Goal: Information Seeking & Learning: Learn about a topic

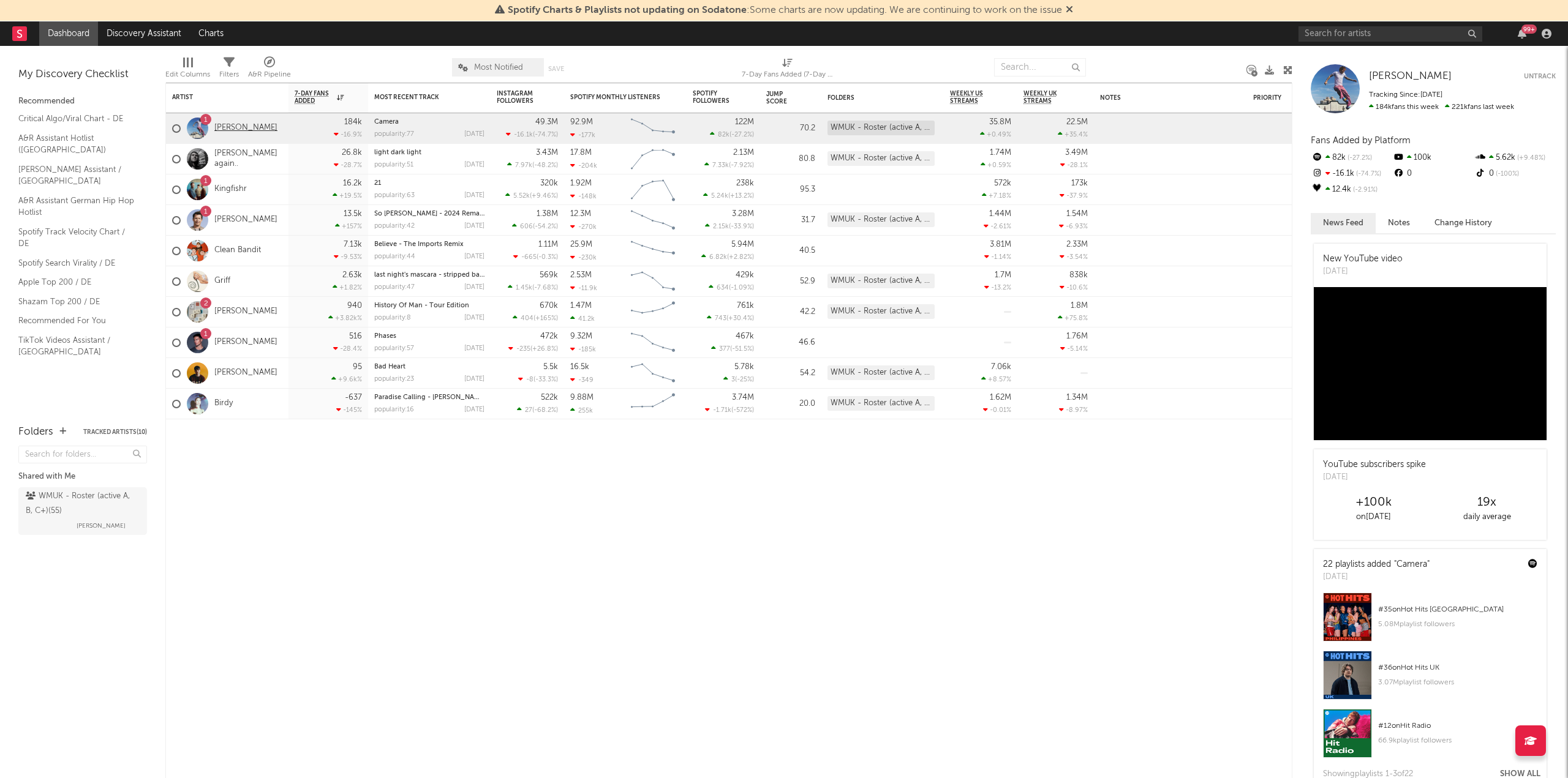
click at [232, 128] on link "[PERSON_NAME]" at bounding box center [246, 128] width 63 height 11
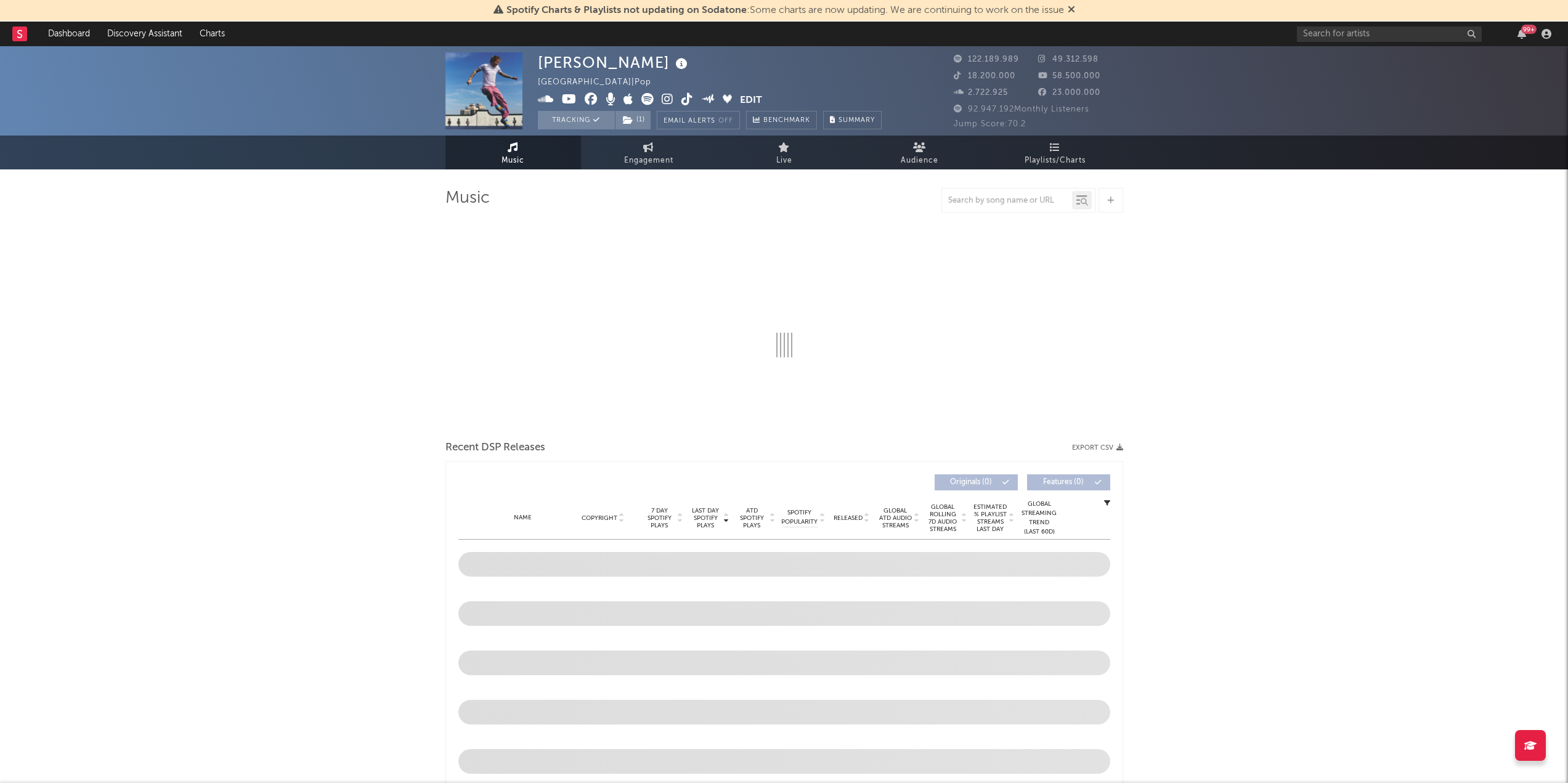
select select "6m"
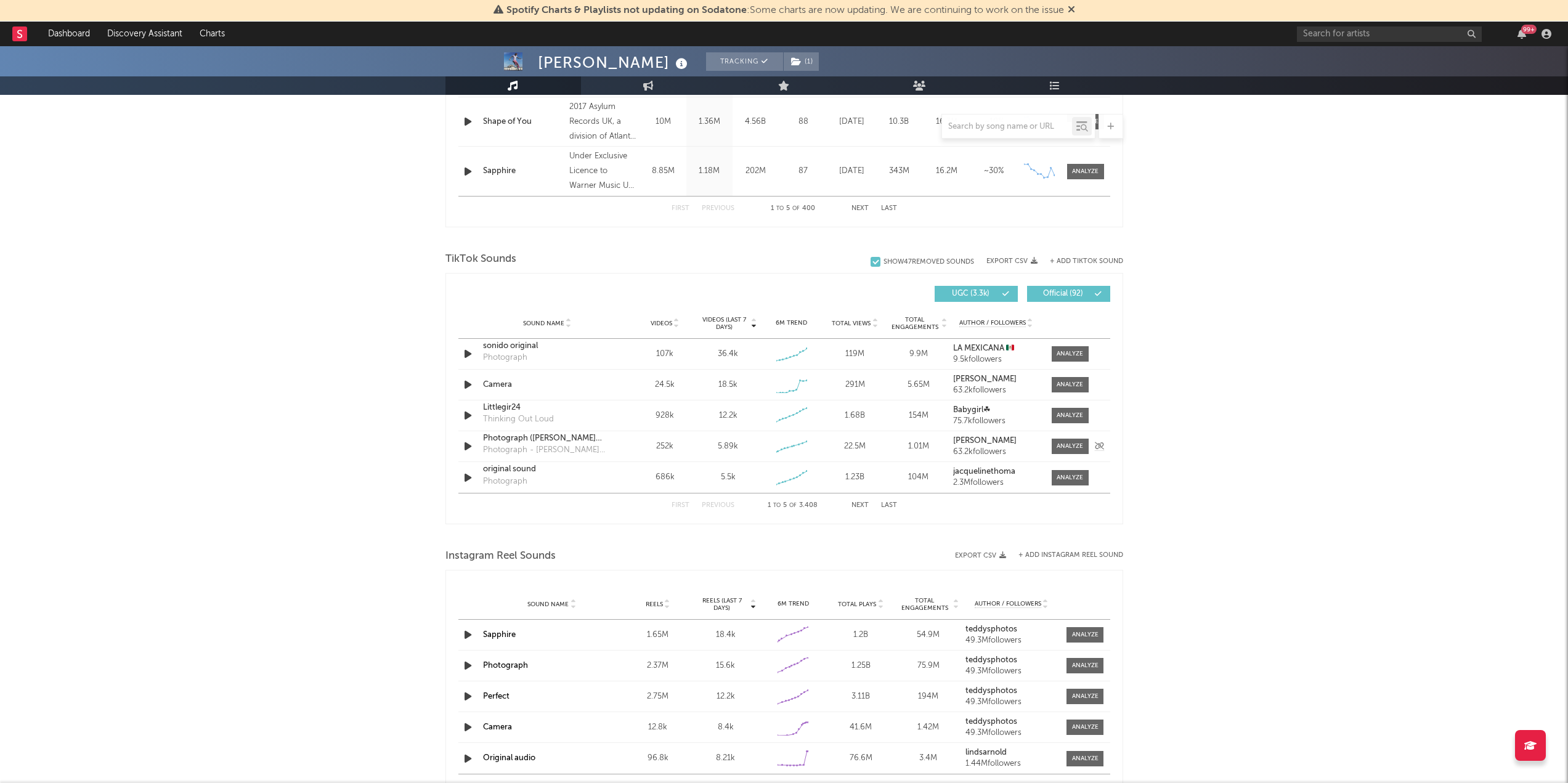
scroll to position [678, 0]
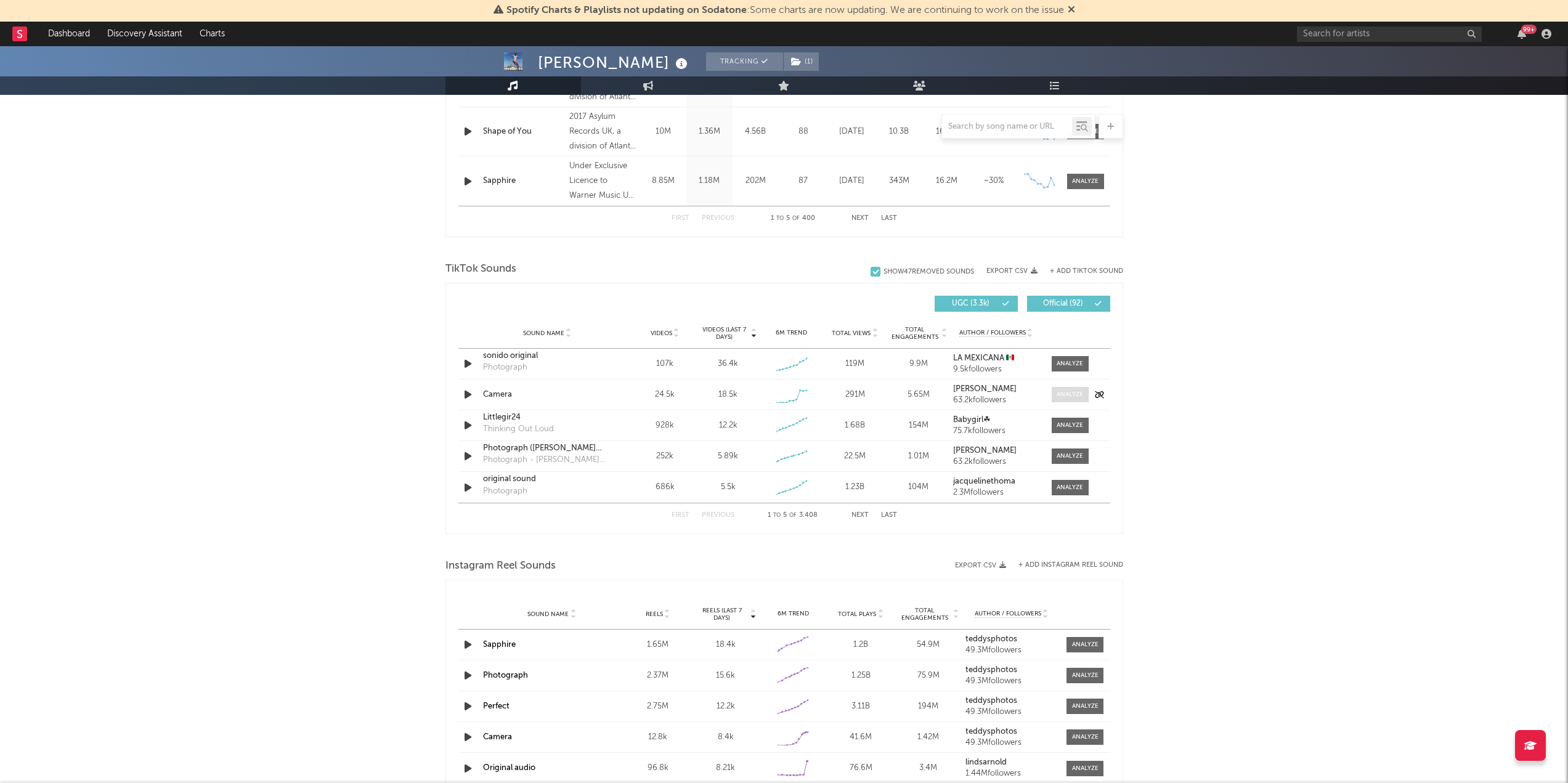
click at [1059, 395] on div at bounding box center [1070, 394] width 26 height 9
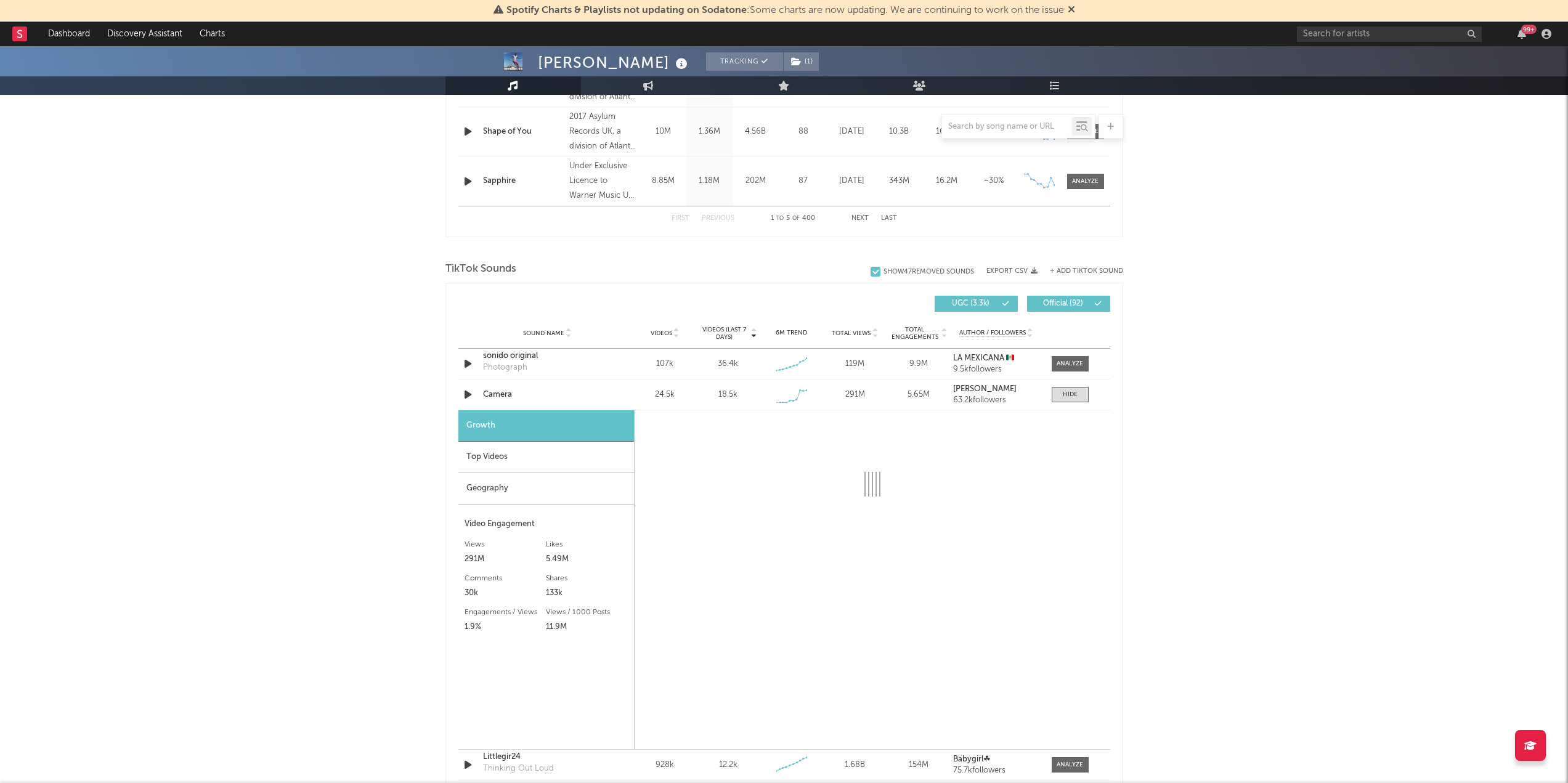
select select "1w"
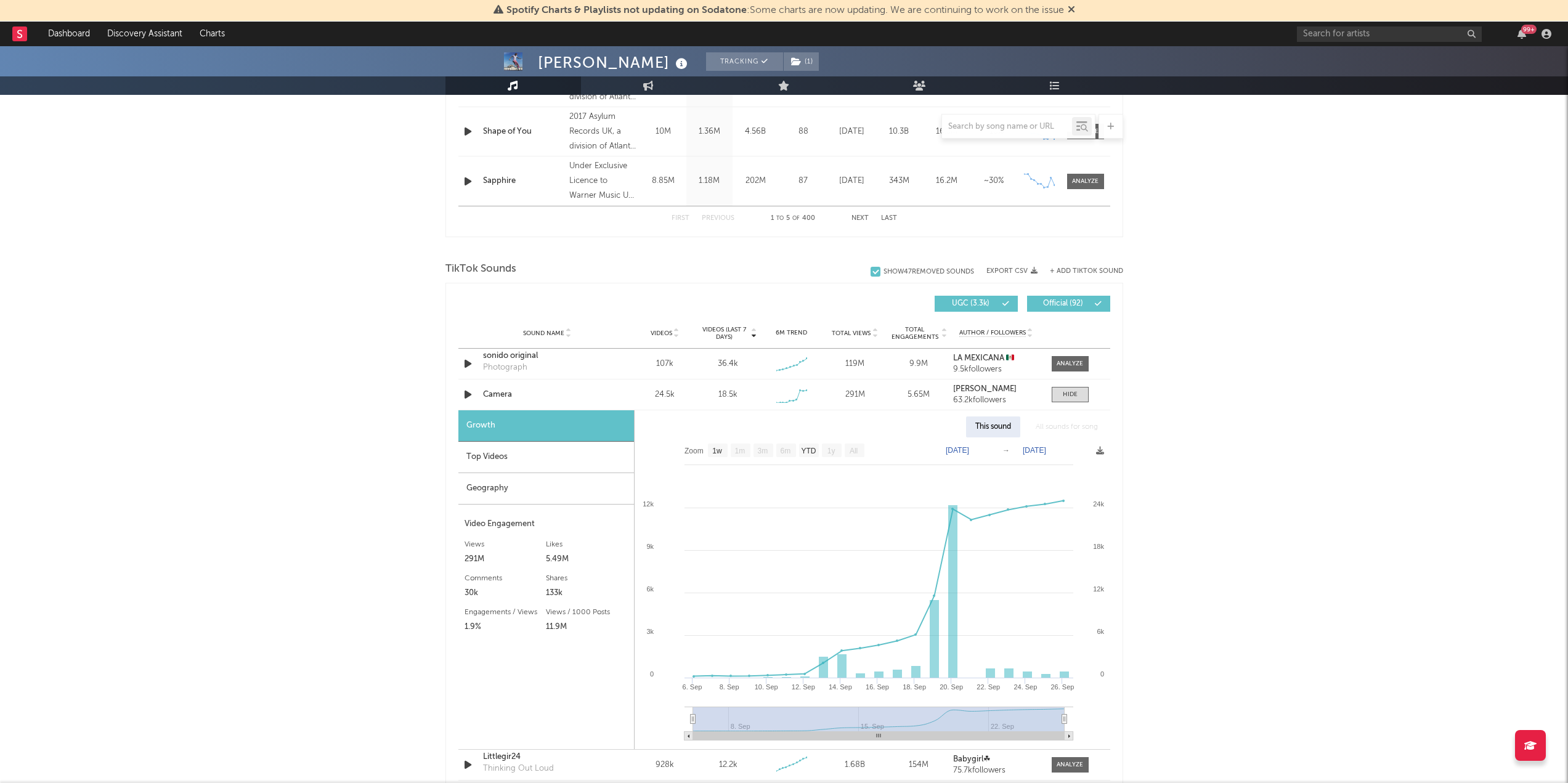
click at [524, 460] on div "Top Videos" at bounding box center [546, 458] width 175 height 32
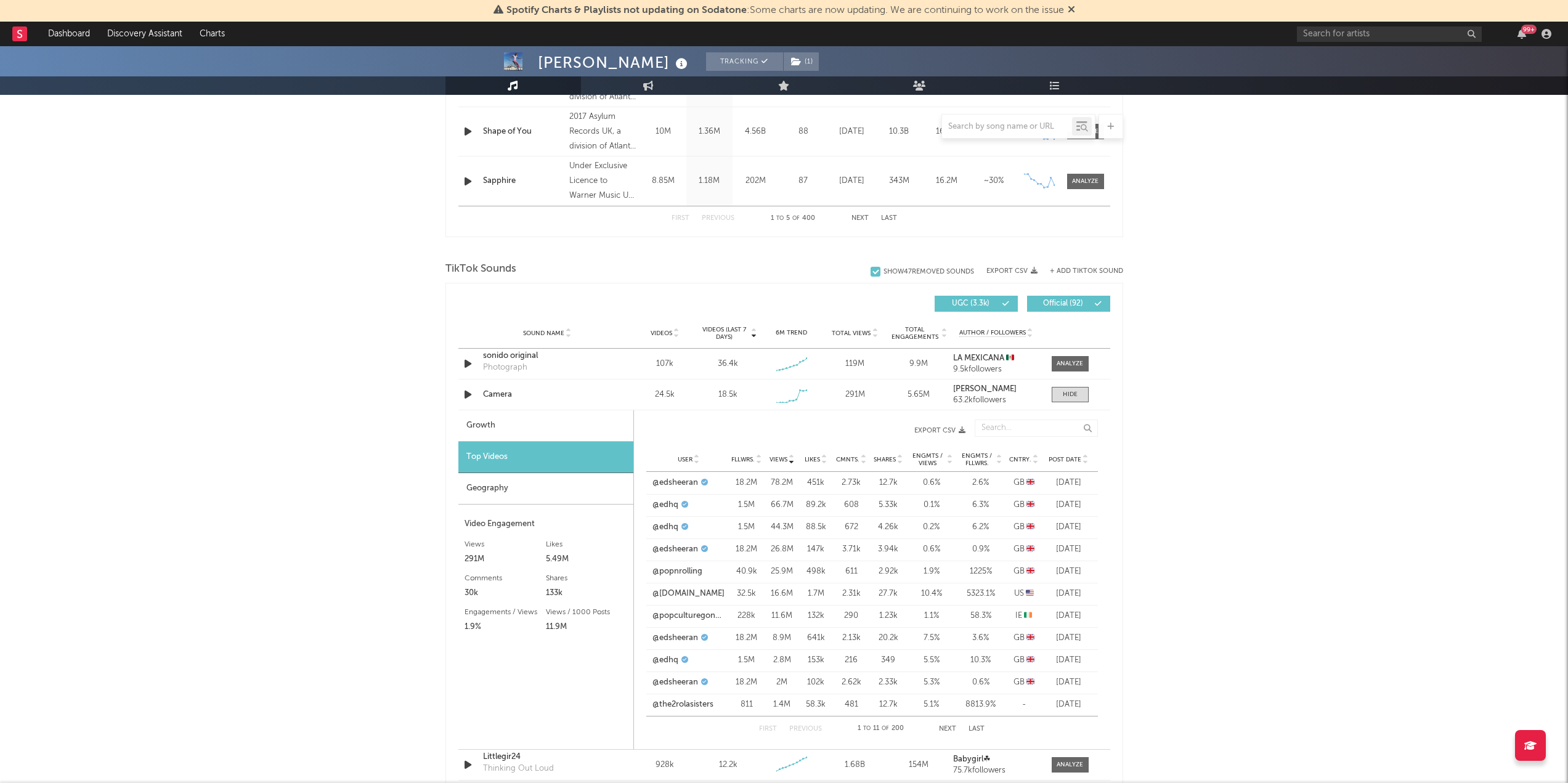
click at [951, 727] on button "Next" at bounding box center [947, 729] width 18 height 7
click at [814, 722] on div "First Previous 34 to 44 of 200 Next Last" at bounding box center [872, 729] width 226 height 25
click at [811, 730] on button "Previous" at bounding box center [805, 729] width 33 height 7
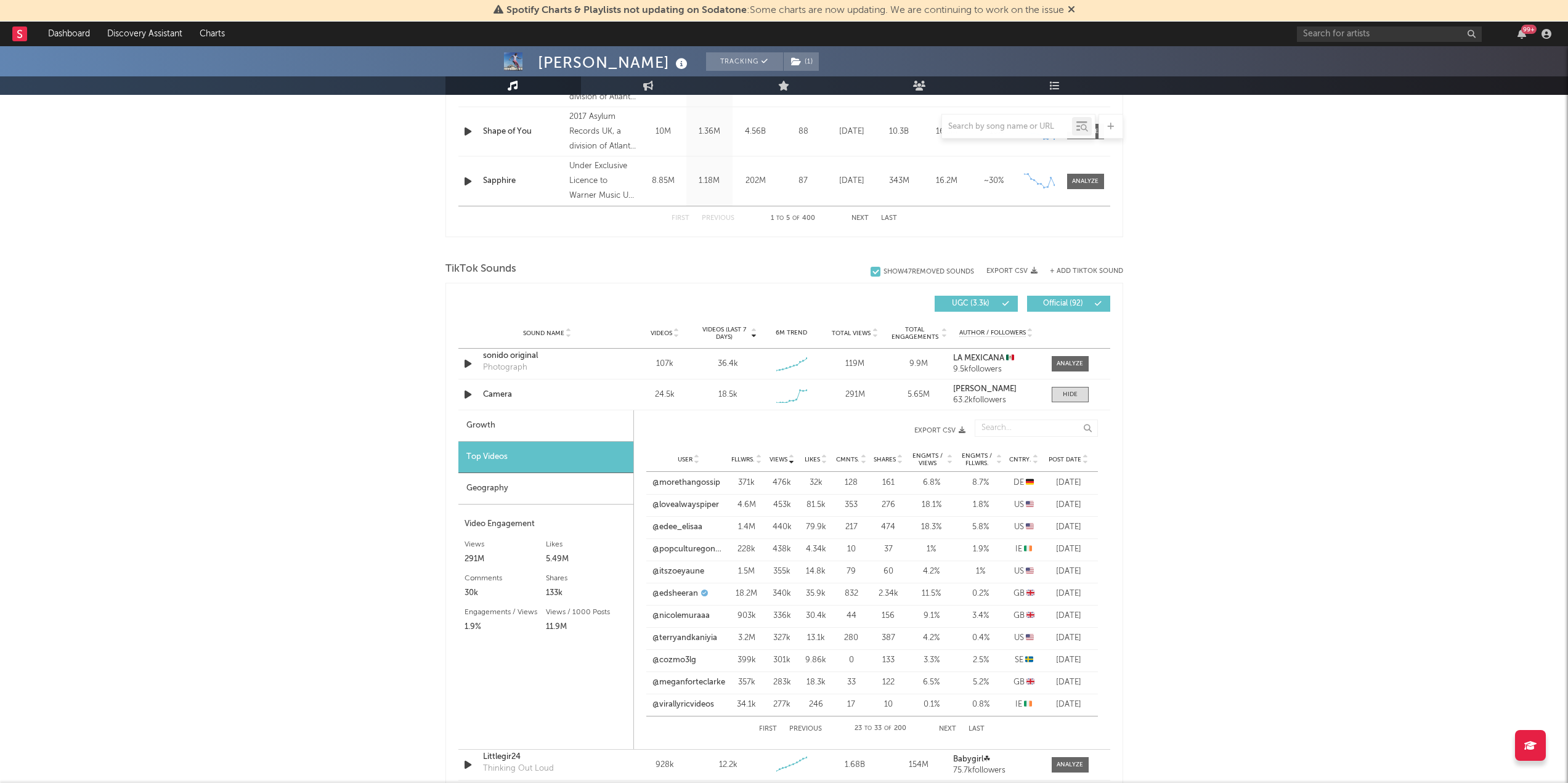
click at [947, 728] on button "Next" at bounding box center [947, 729] width 18 height 7
click at [683, 549] on link "@enzowms" at bounding box center [673, 550] width 43 height 12
click at [948, 729] on button "Next" at bounding box center [947, 729] width 18 height 7
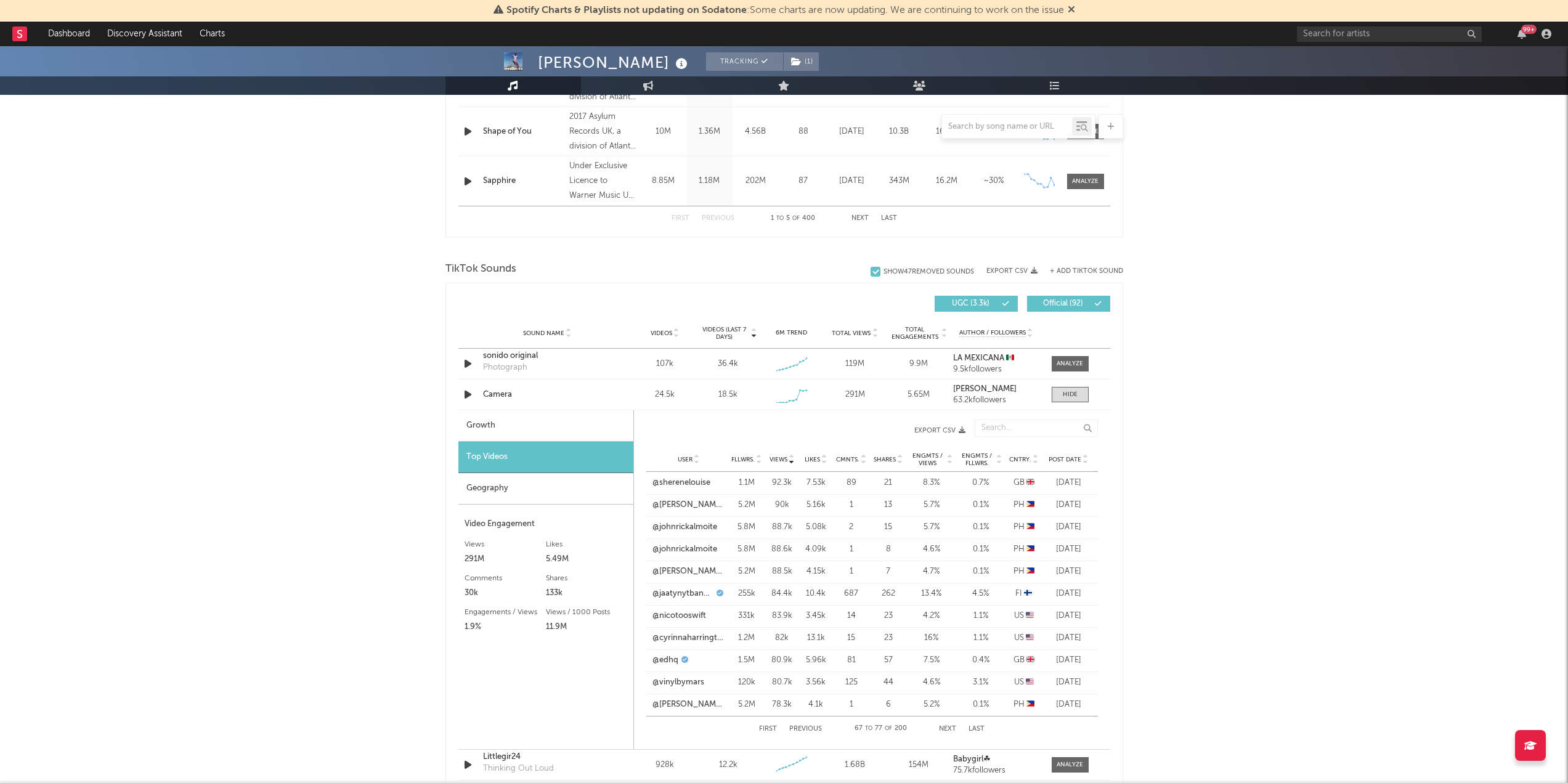
click at [948, 729] on button "Next" at bounding box center [947, 729] width 18 height 7
click at [810, 727] on button "Previous" at bounding box center [805, 729] width 33 height 7
click at [948, 726] on button "Next" at bounding box center [947, 729] width 18 height 7
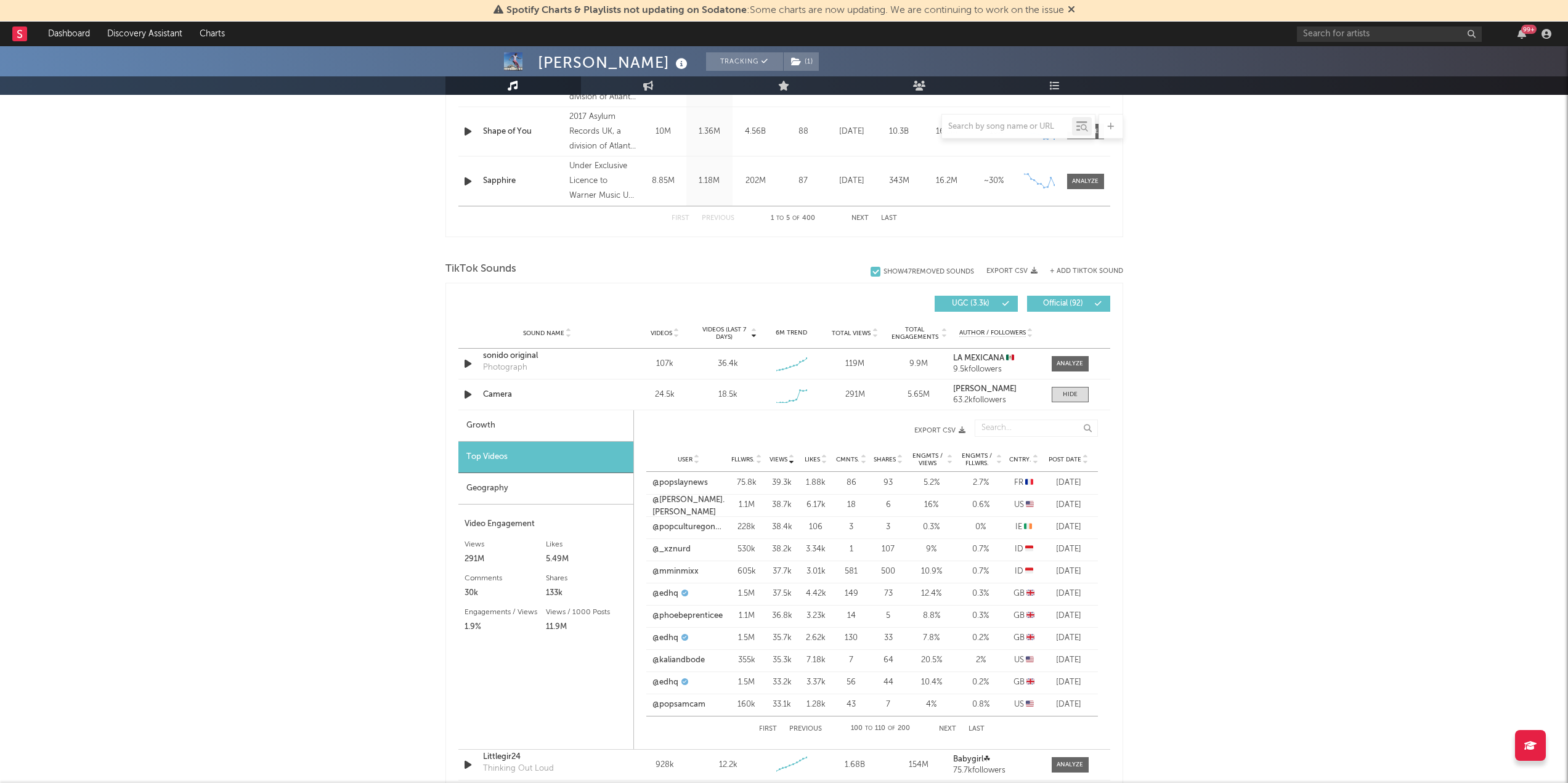
click at [948, 726] on button "Next" at bounding box center [947, 729] width 18 height 7
